Goal: Transaction & Acquisition: Download file/media

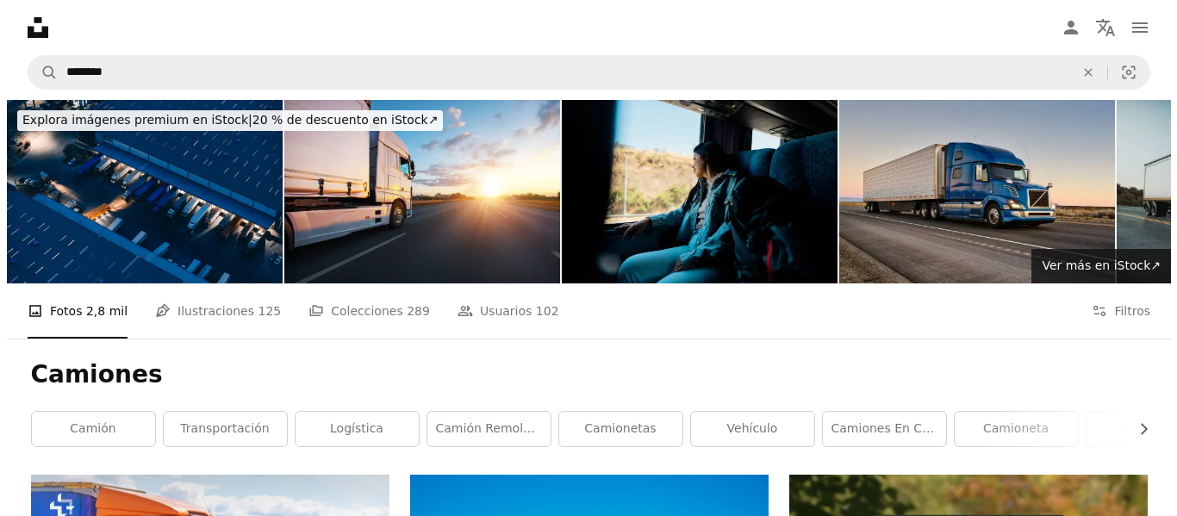
scroll to position [31452, 0]
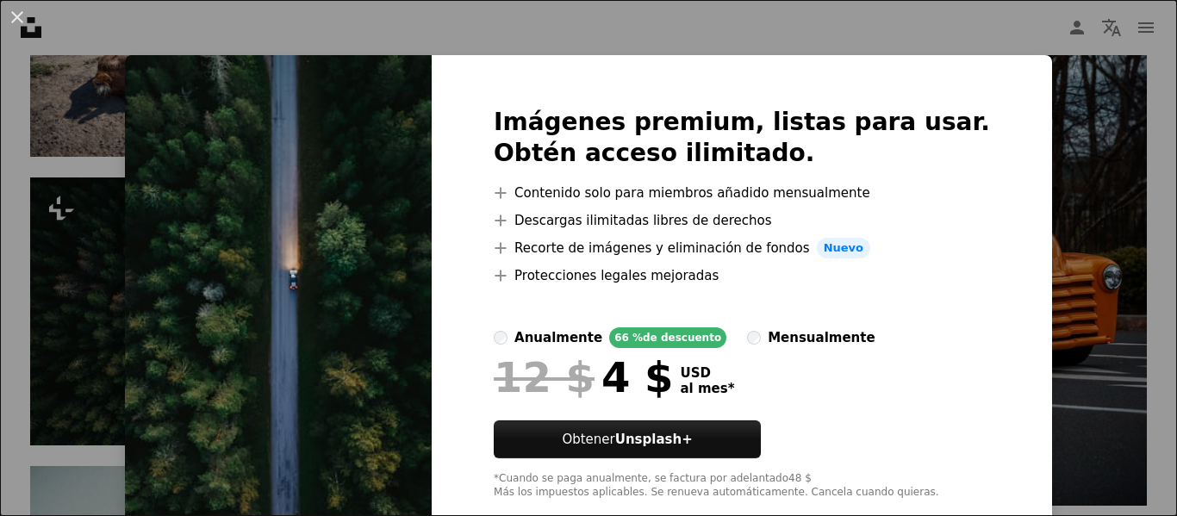
click at [1055, 175] on div "An X shape Imágenes premium, listas para usar. Obtén acceso ilimitado. A plus s…" at bounding box center [588, 258] width 1177 height 516
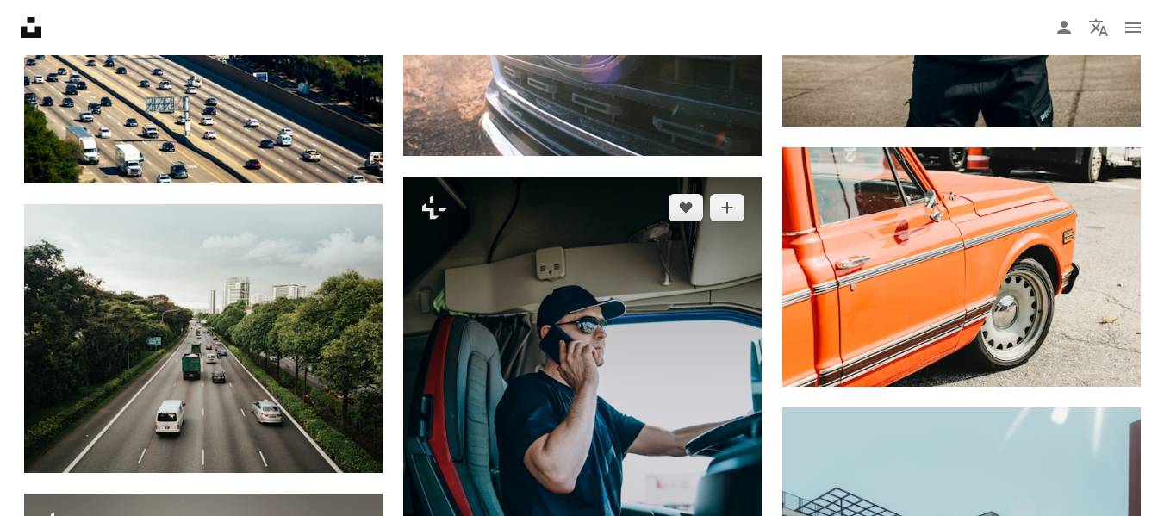
scroll to position [34123, 0]
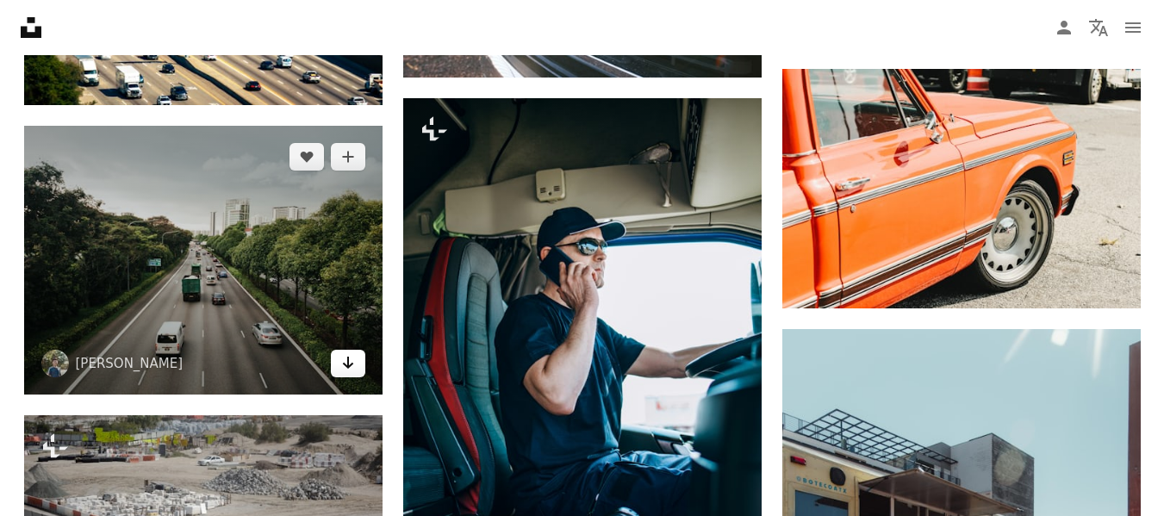
click at [349, 363] on icon "Arrow pointing down" at bounding box center [348, 362] width 14 height 21
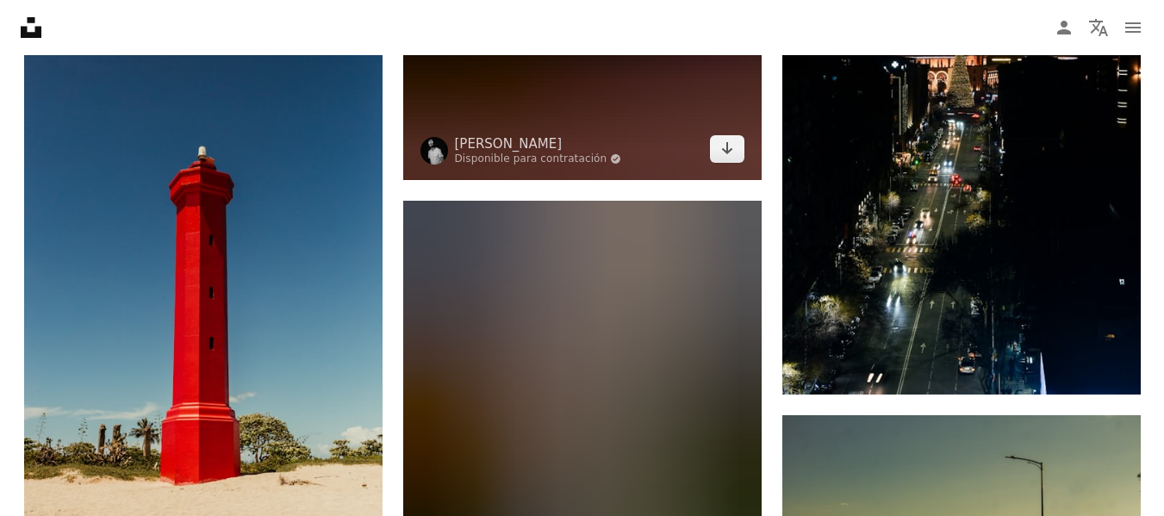
scroll to position [5256, 0]
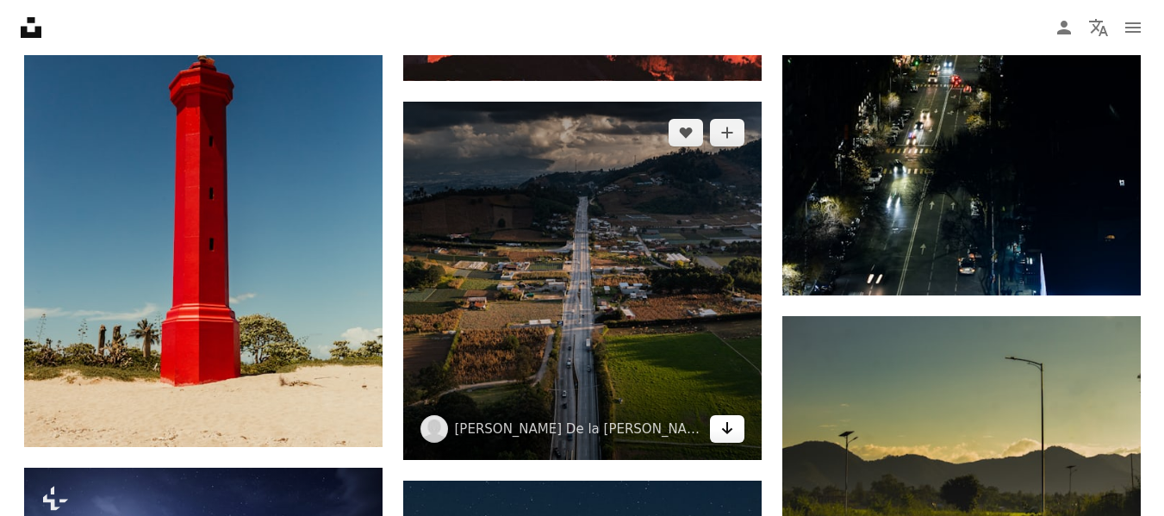
click at [732, 439] on link "Arrow pointing down" at bounding box center [727, 429] width 34 height 28
